Goal: Transaction & Acquisition: Purchase product/service

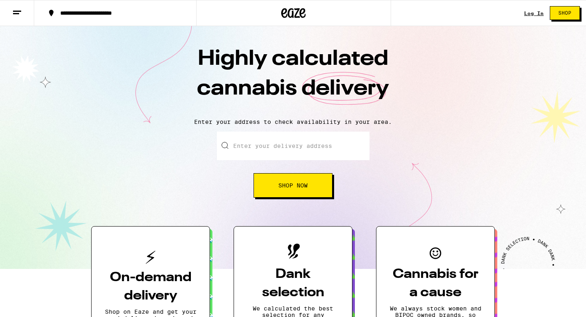
click at [271, 144] on input "Enter your delivery address" at bounding box center [293, 145] width 153 height 28
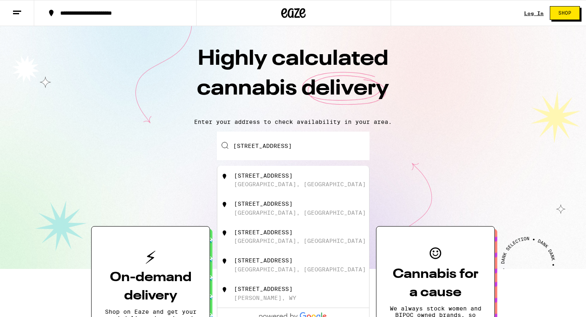
click at [284, 179] on div "[STREET_ADDRESS]" at bounding box center [263, 175] width 59 height 7
type input "[STREET_ADDRESS]"
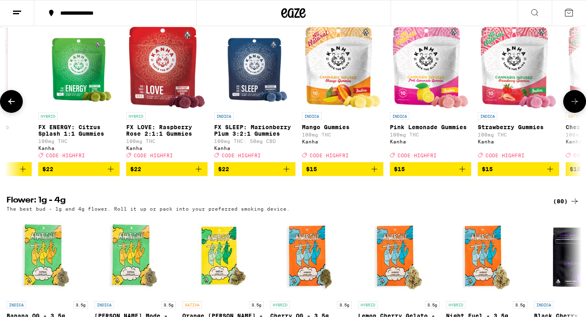
scroll to position [0, 239]
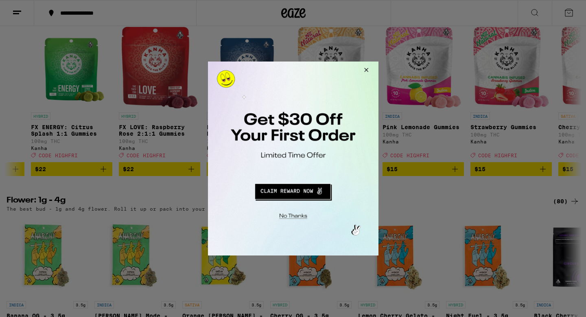
click at [367, 72] on button "Close Modal" at bounding box center [365, 71] width 22 height 20
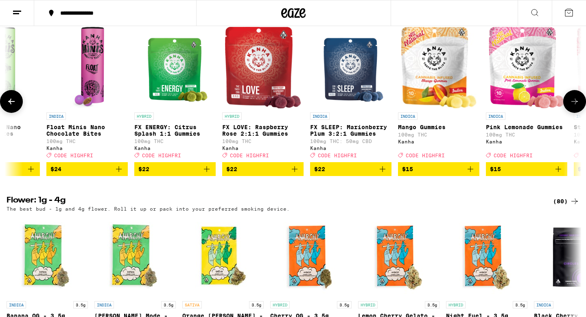
scroll to position [0, 84]
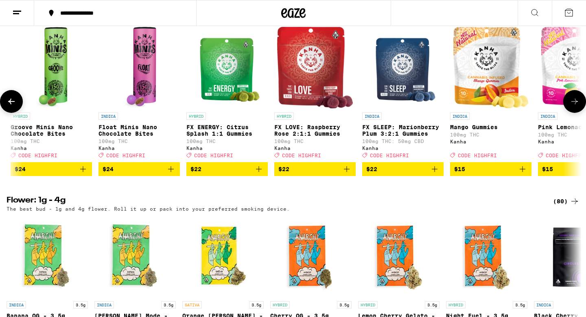
click at [323, 137] on p "FX LOVE: Raspberry Rose 2:1:1 Gummies" at bounding box center [314, 130] width 81 height 13
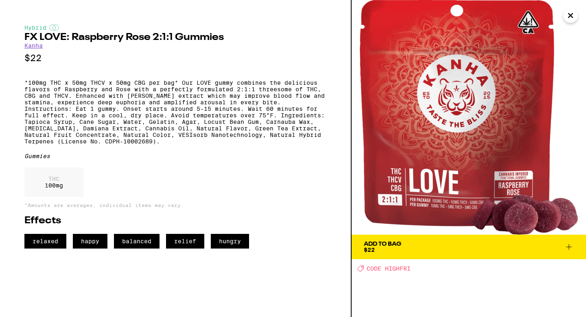
click at [428, 245] on span "Add To Bag $22" at bounding box center [469, 246] width 210 height 11
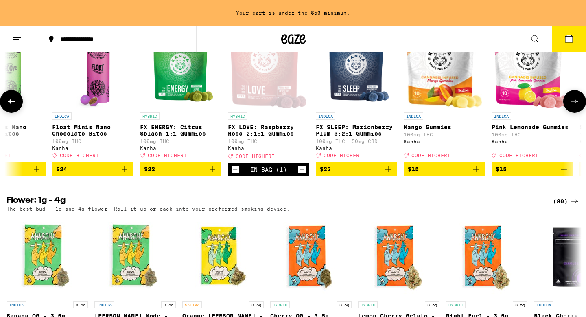
scroll to position [0, 131]
click at [352, 174] on span "$22" at bounding box center [355, 169] width 73 height 10
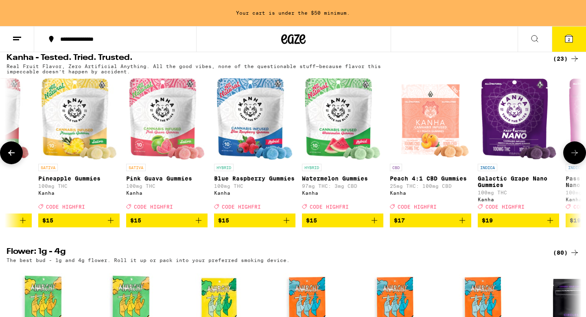
scroll to position [0, 848]
click at [255, 225] on span "$15" at bounding box center [254, 220] width 73 height 10
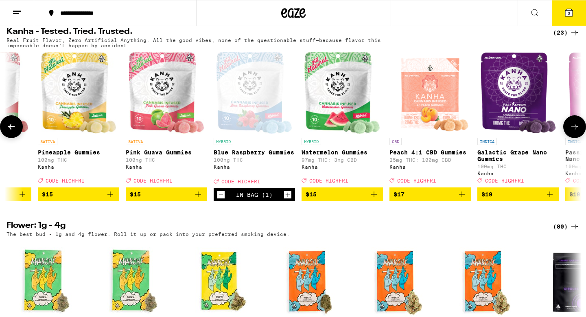
scroll to position [441, 0]
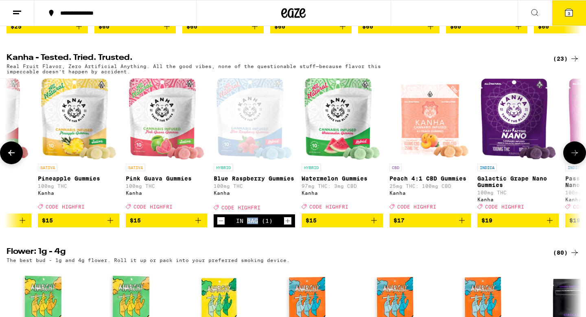
click at [255, 224] on div "In Bag (1)" at bounding box center [254, 220] width 37 height 7
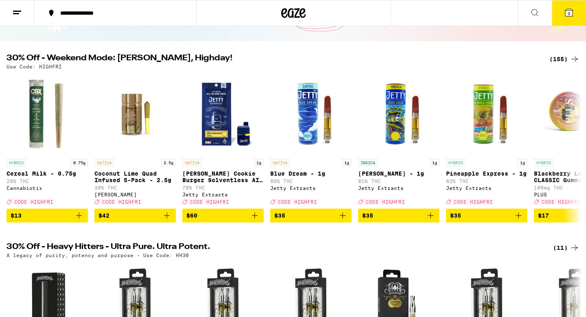
scroll to position [0, 0]
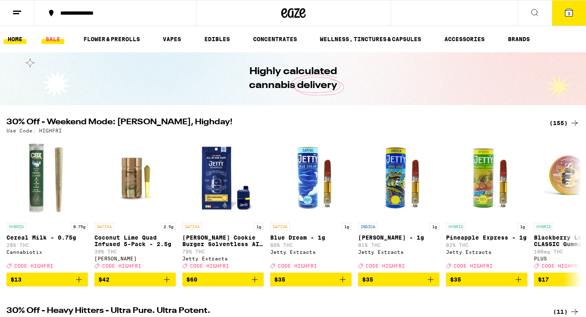
click at [49, 38] on link "SALE" at bounding box center [53, 39] width 23 height 10
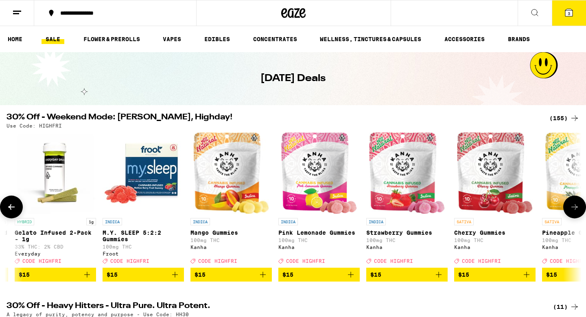
scroll to position [0, 4474]
click at [251, 279] on span "$15" at bounding box center [231, 274] width 73 height 10
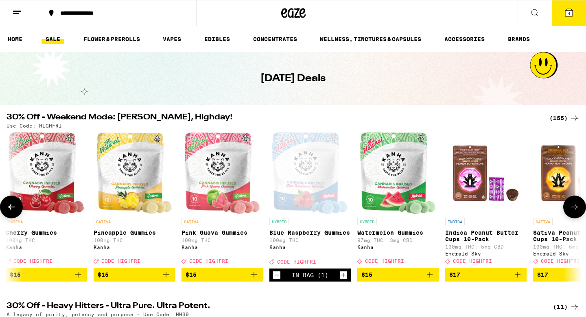
scroll to position [0, 5096]
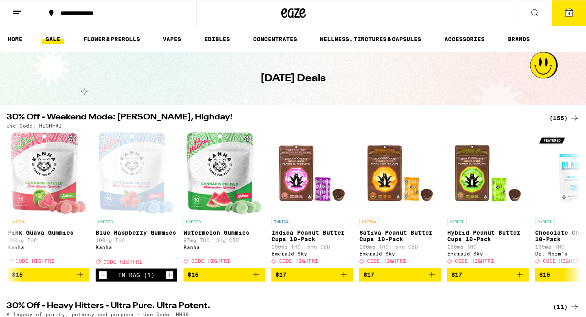
click at [568, 15] on span "4" at bounding box center [569, 13] width 2 height 5
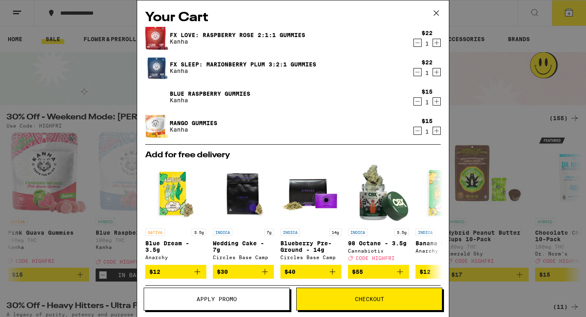
click at [439, 11] on icon at bounding box center [436, 13] width 12 height 12
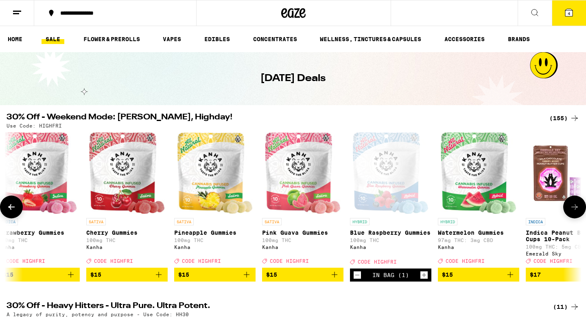
scroll to position [0, 4815]
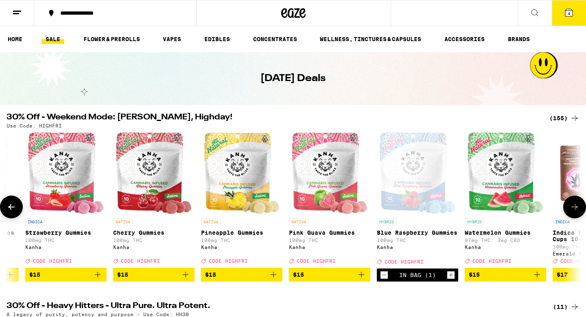
click at [326, 278] on span "$15" at bounding box center [329, 274] width 73 height 10
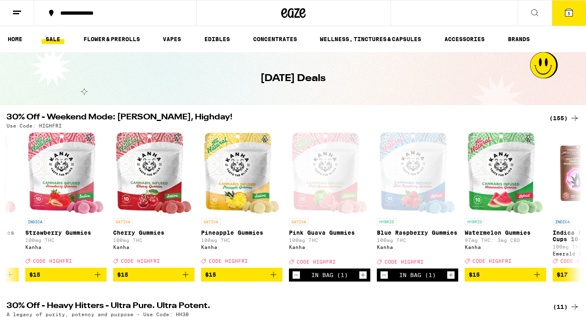
click at [569, 13] on span "5" at bounding box center [569, 13] width 2 height 5
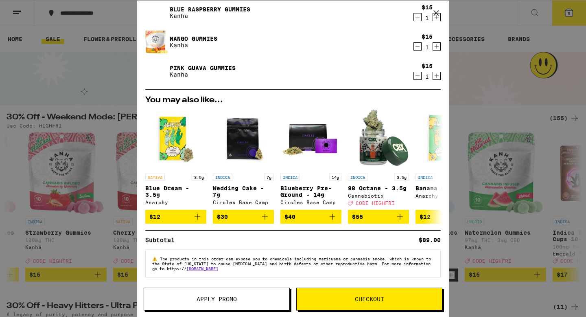
scroll to position [89, 0]
click at [258, 295] on button "Apply Promo" at bounding box center [217, 298] width 146 height 23
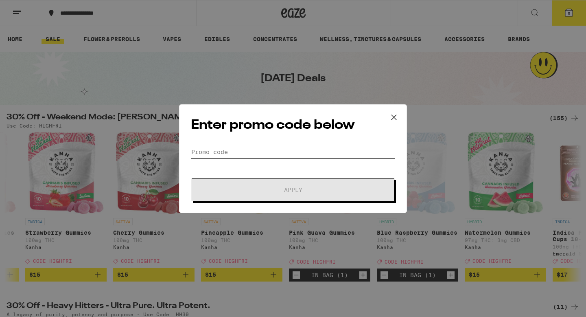
click at [273, 150] on input "Promo Code" at bounding box center [293, 152] width 204 height 12
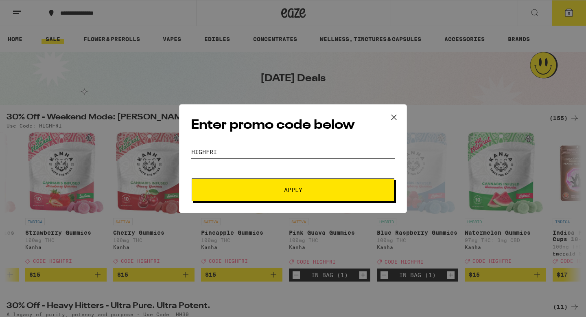
type input "HIghfri"
click at [308, 187] on span "Apply" at bounding box center [293, 190] width 146 height 6
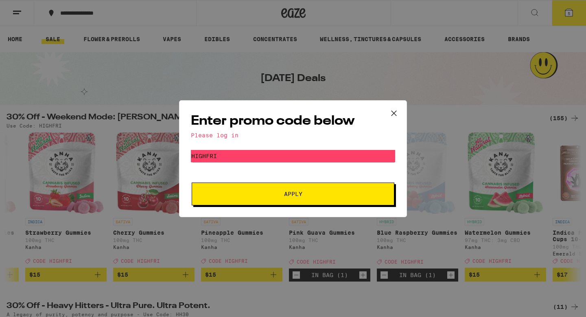
click at [307, 197] on button "Apply" at bounding box center [293, 193] width 203 height 23
click at [303, 160] on input "HIghfri" at bounding box center [293, 156] width 204 height 12
click at [227, 134] on div "Please log in" at bounding box center [293, 135] width 204 height 7
click at [394, 111] on icon at bounding box center [394, 113] width 12 height 12
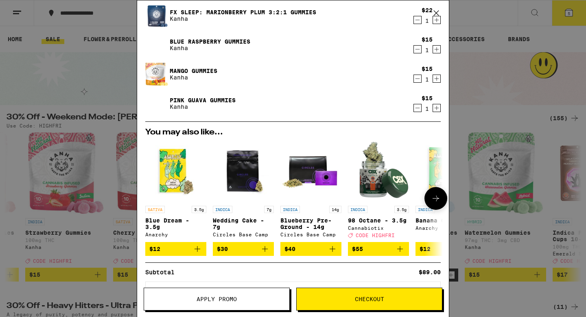
scroll to position [89, 0]
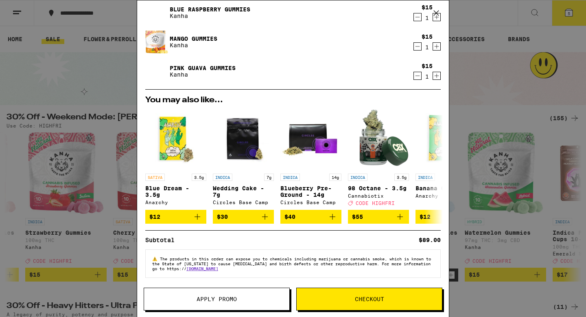
click at [346, 295] on button "Checkout" at bounding box center [369, 298] width 146 height 23
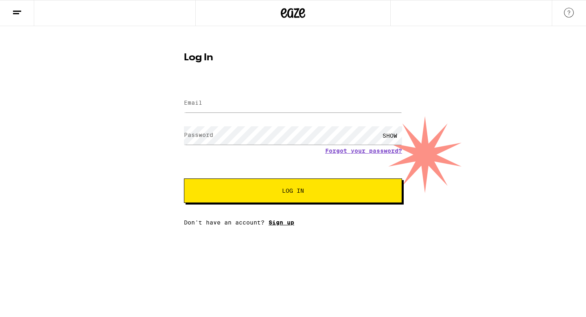
click at [280, 223] on link "Sign up" at bounding box center [282, 222] width 26 height 7
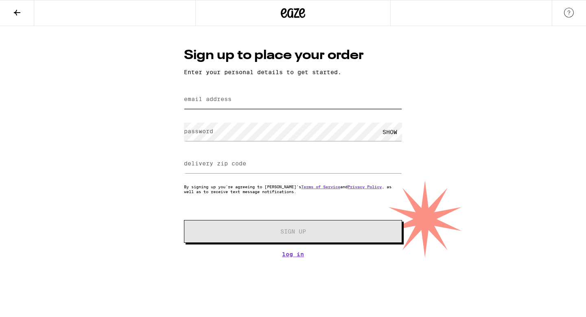
click at [262, 103] on input "email address" at bounding box center [293, 99] width 218 height 18
type input "[EMAIL_ADDRESS][DOMAIN_NAME]"
type input "95111"
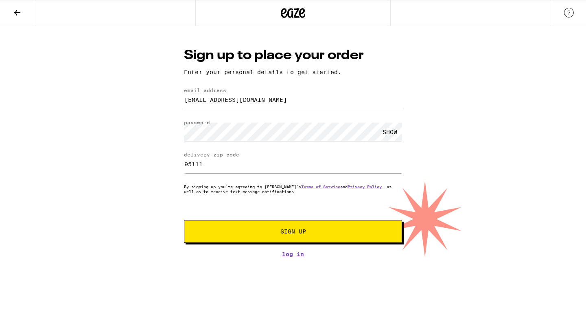
click at [394, 132] on div "SHOW" at bounding box center [390, 131] width 24 height 18
click at [333, 234] on span "Sign Up" at bounding box center [293, 231] width 162 height 6
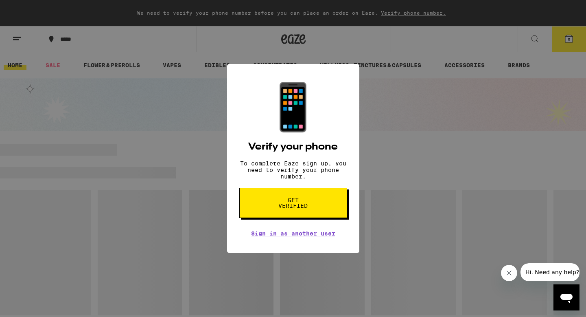
click at [309, 207] on span "Get verified" at bounding box center [293, 202] width 42 height 11
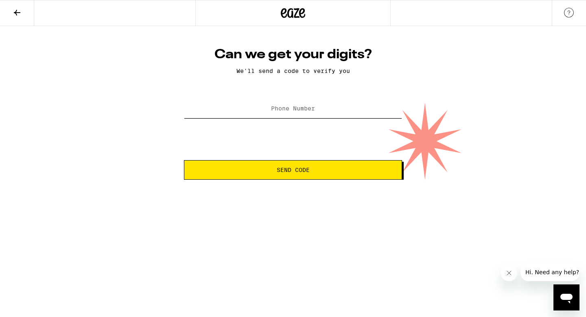
click at [299, 114] on input "Phone Number" at bounding box center [293, 109] width 218 height 18
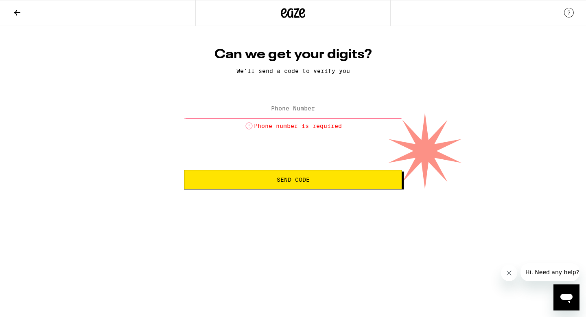
click at [289, 171] on button "Send Code" at bounding box center [293, 180] width 218 height 20
click at [289, 116] on input "Phone Number" at bounding box center [293, 109] width 218 height 18
type input "(408) 373-2230"
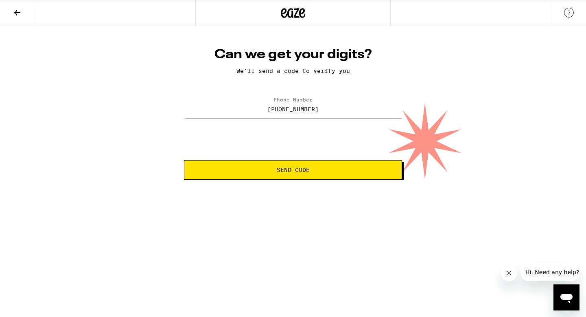
click at [293, 176] on button "Send Code" at bounding box center [293, 170] width 218 height 20
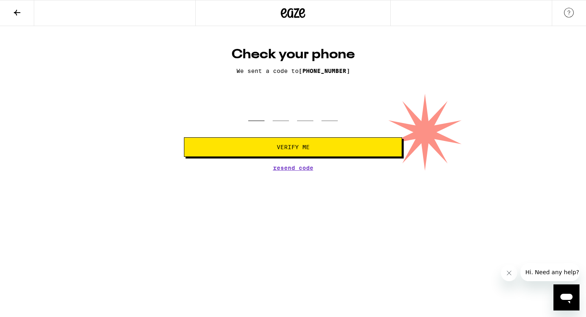
click at [256, 115] on input "tel" at bounding box center [256, 109] width 16 height 24
type input "9"
type input "2"
type input "6"
type input "2"
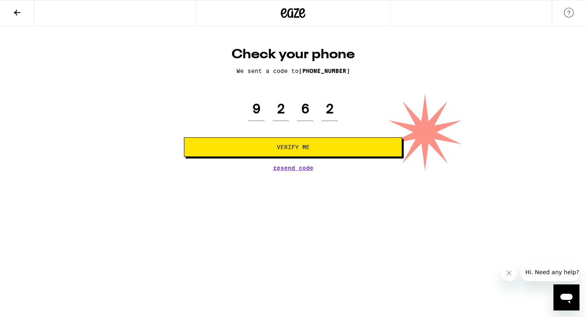
click at [275, 142] on button "Verify Me" at bounding box center [293, 147] width 218 height 20
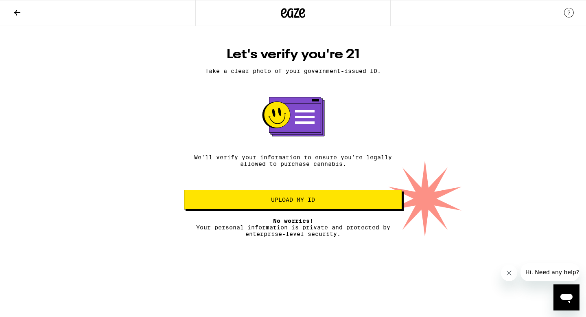
click at [317, 199] on button "Upload my ID" at bounding box center [293, 200] width 218 height 20
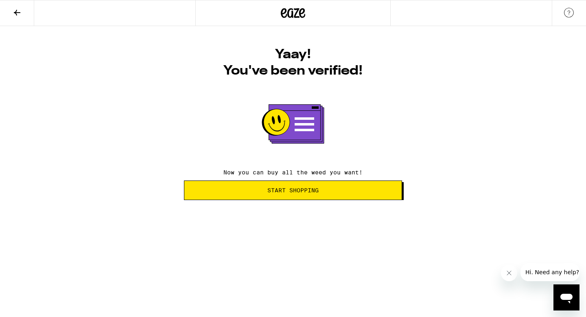
click at [334, 191] on span "Start Shopping" at bounding box center [293, 190] width 204 height 6
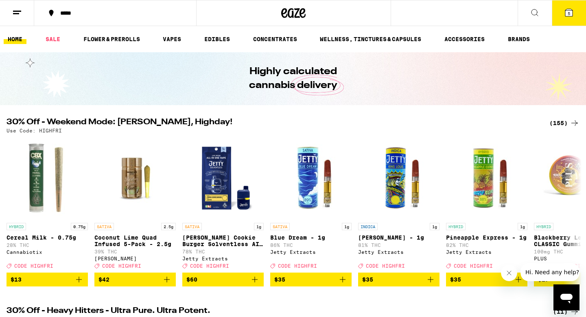
click at [567, 16] on icon at bounding box center [568, 12] width 7 height 7
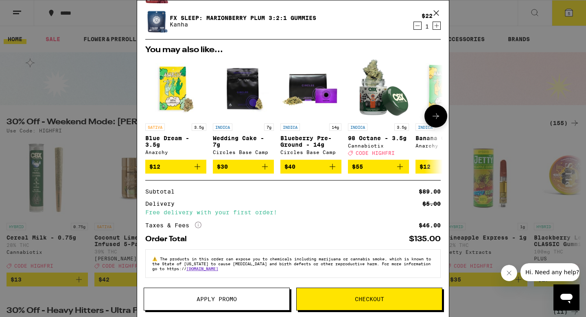
scroll to position [139, 0]
click at [232, 302] on span "Apply Promo" at bounding box center [217, 299] width 40 height 6
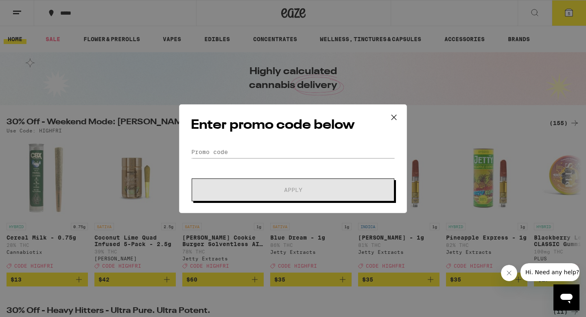
click at [293, 139] on div "Enter promo code below Promo Code Apply" at bounding box center [293, 158] width 228 height 109
click at [288, 153] on input "Promo Code" at bounding box center [293, 152] width 204 height 12
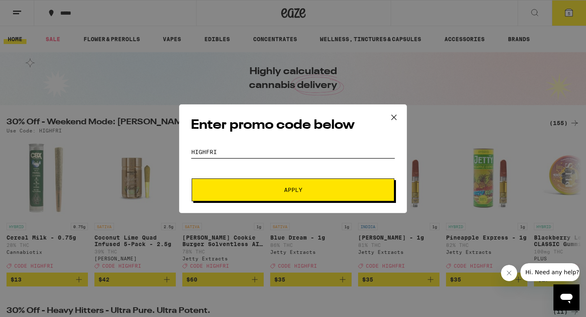
type input "Highfri"
click at [310, 192] on button "Apply" at bounding box center [293, 189] width 203 height 23
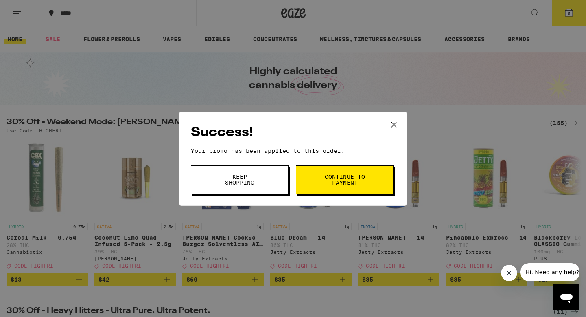
click at [261, 190] on button "Keep Shopping" at bounding box center [240, 179] width 98 height 28
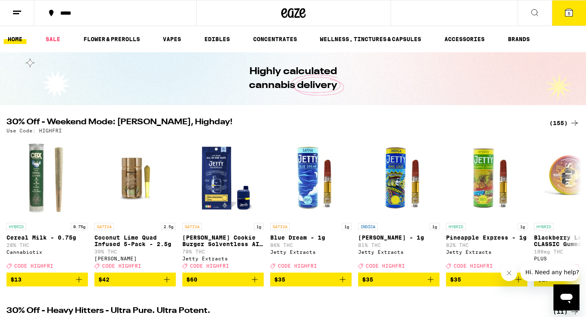
click at [569, 16] on span "5" at bounding box center [569, 13] width 2 height 5
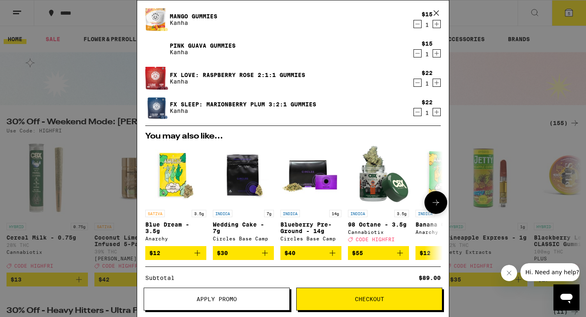
scroll to position [70, 0]
